Goal: Find specific page/section: Find specific page/section

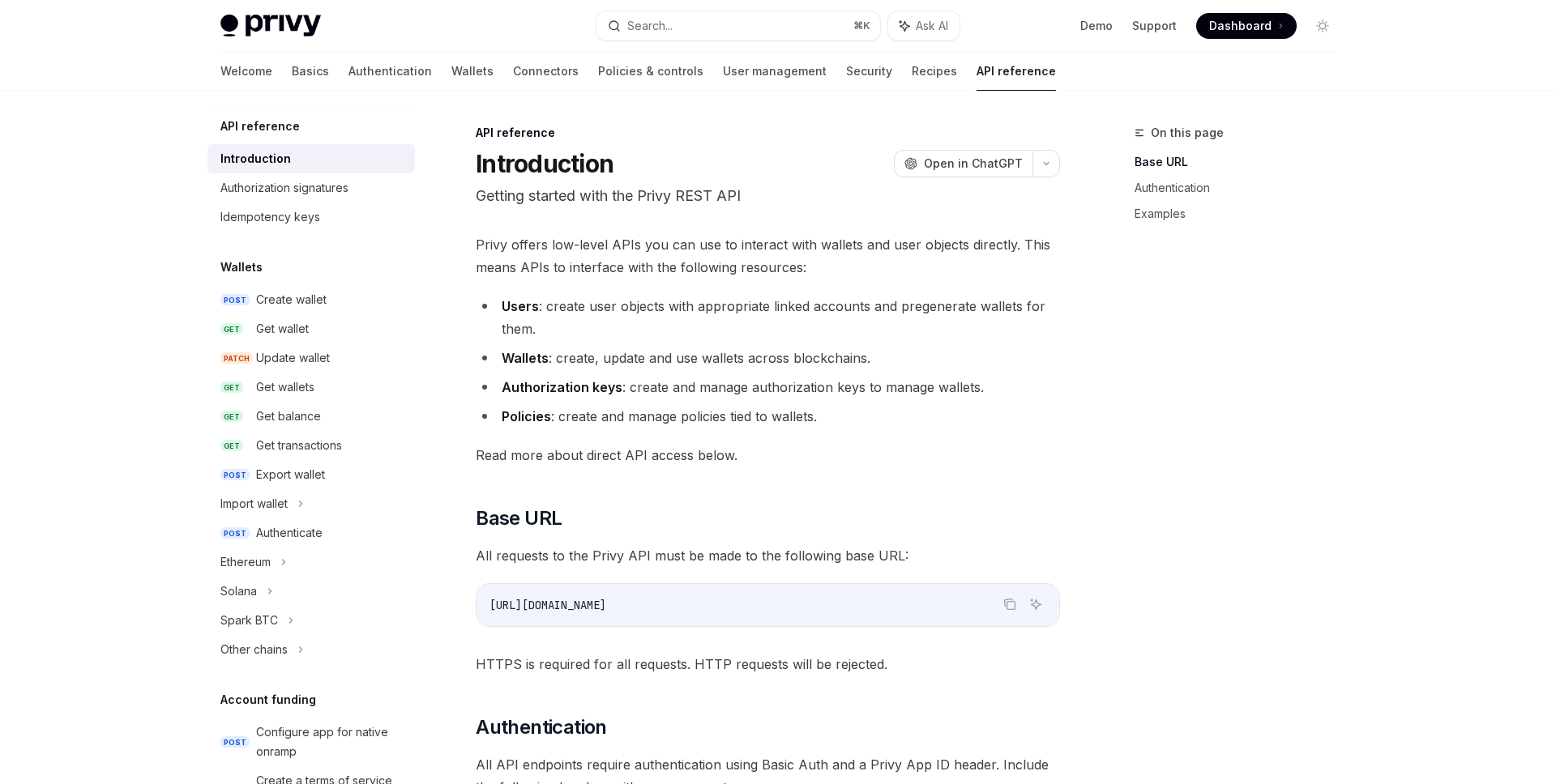
click at [558, 606] on span "[URL][DOMAIN_NAME]" at bounding box center [547, 605] width 116 height 14
copy div "[URL][DOMAIN_NAME]"
click at [274, 16] on img at bounding box center [270, 26] width 100 height 23
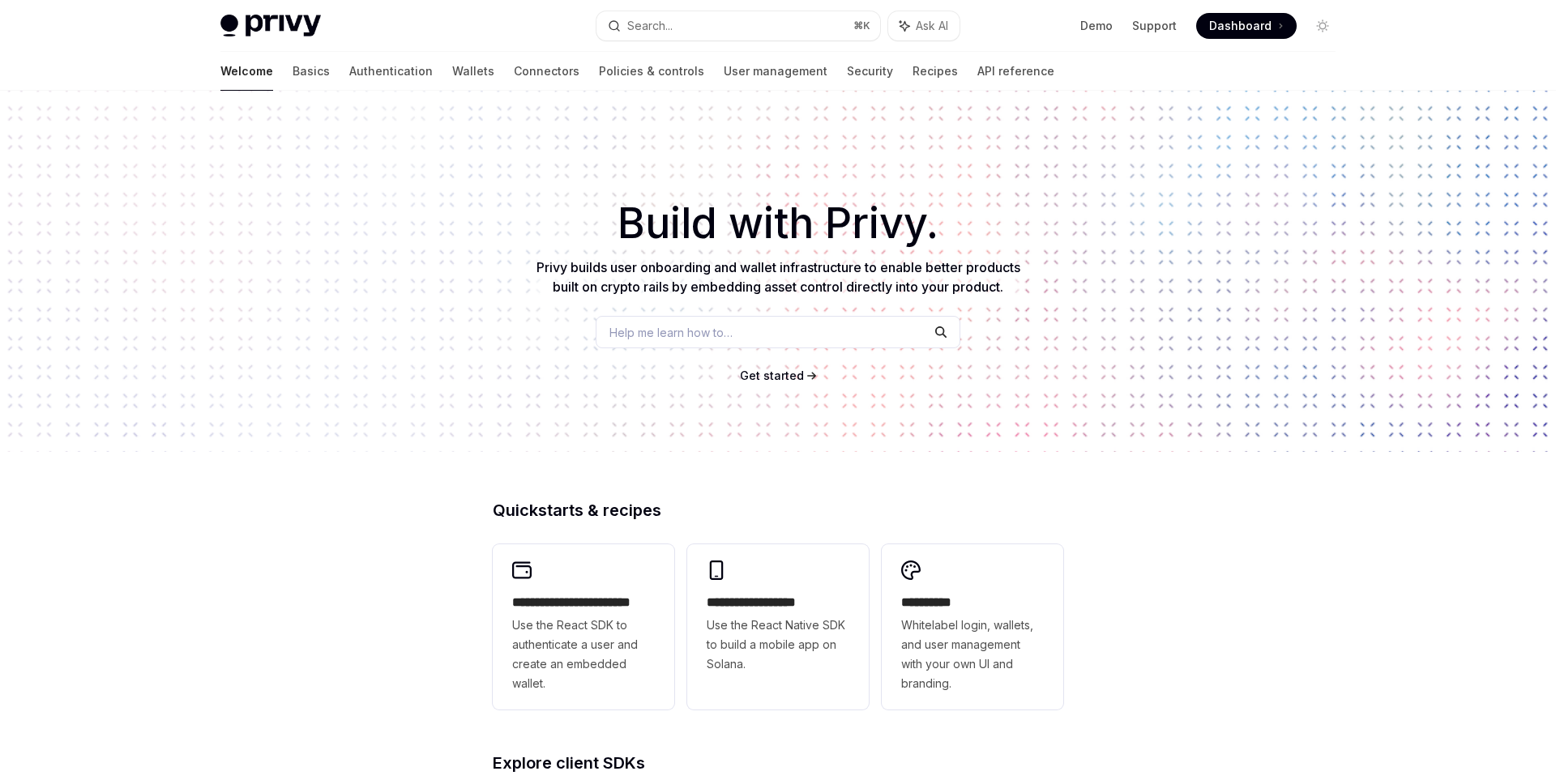
click at [1237, 23] on span "Dashboard" at bounding box center [1241, 26] width 62 height 16
click at [1253, 23] on span "Dashboard" at bounding box center [1241, 26] width 62 height 16
type textarea "*"
